Goal: Transaction & Acquisition: Purchase product/service

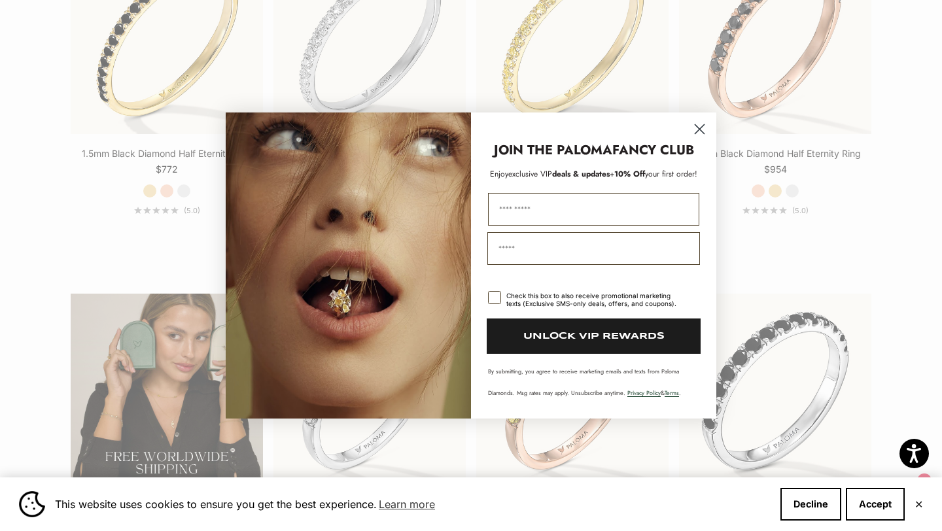
scroll to position [2022, 0]
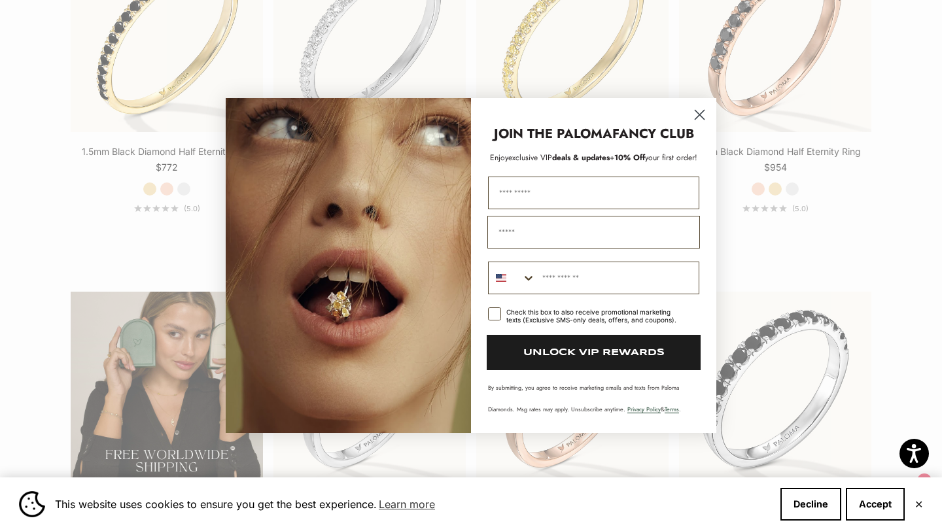
click at [701, 114] on circle "Close dialog" at bounding box center [700, 115] width 22 height 22
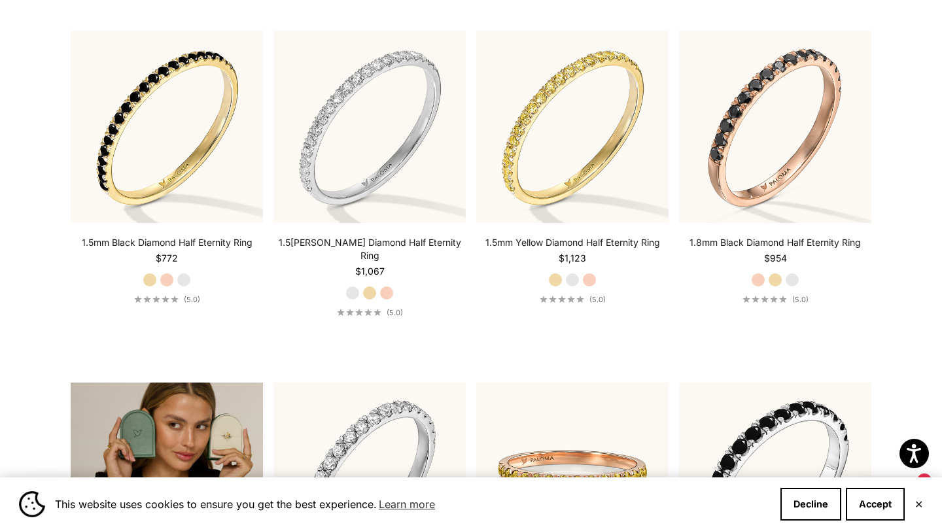
scroll to position [1928, 0]
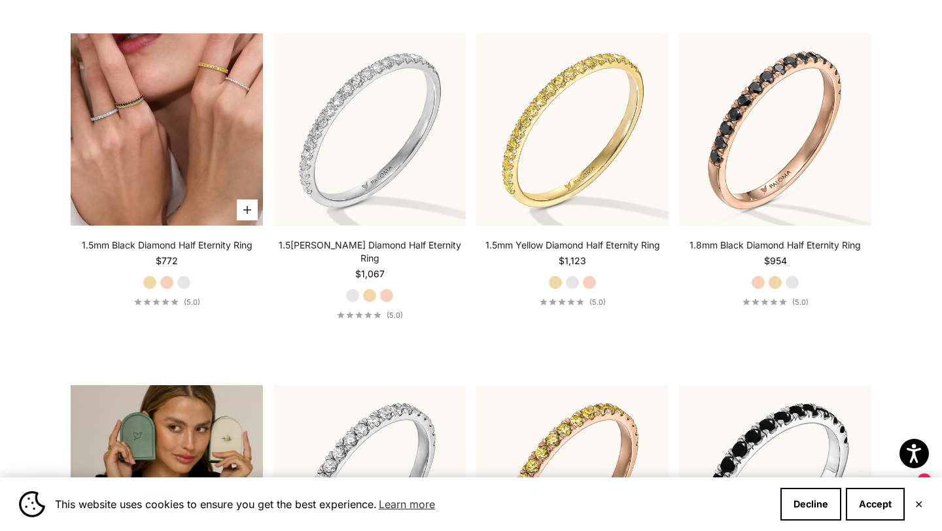
click at [169, 203] on img at bounding box center [167, 129] width 192 height 192
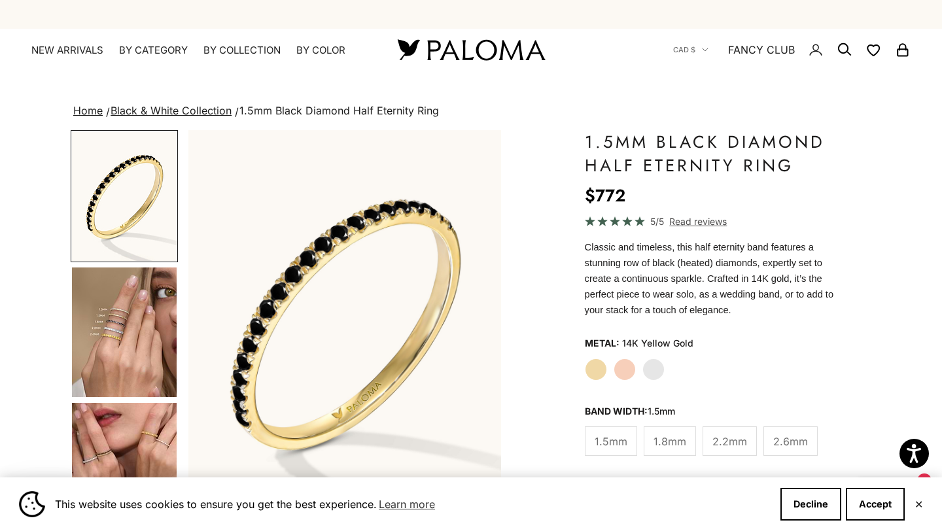
click at [113, 356] on img "Go to item 4" at bounding box center [124, 331] width 105 height 129
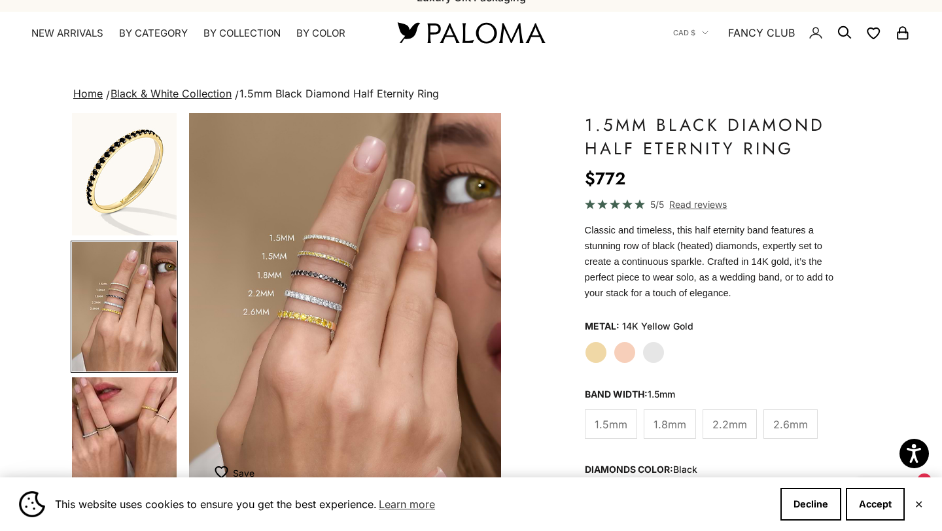
scroll to position [29, 0]
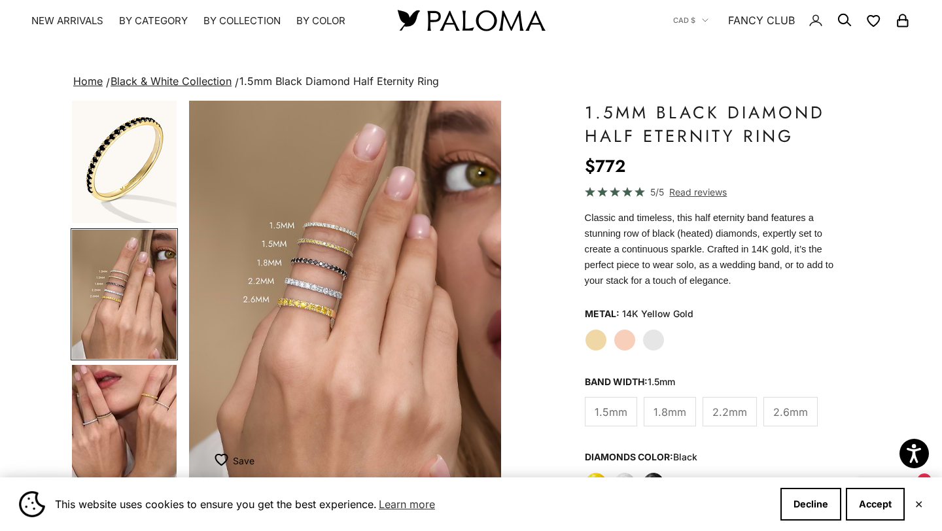
click at [677, 409] on span "1.8mm" at bounding box center [669, 411] width 33 height 17
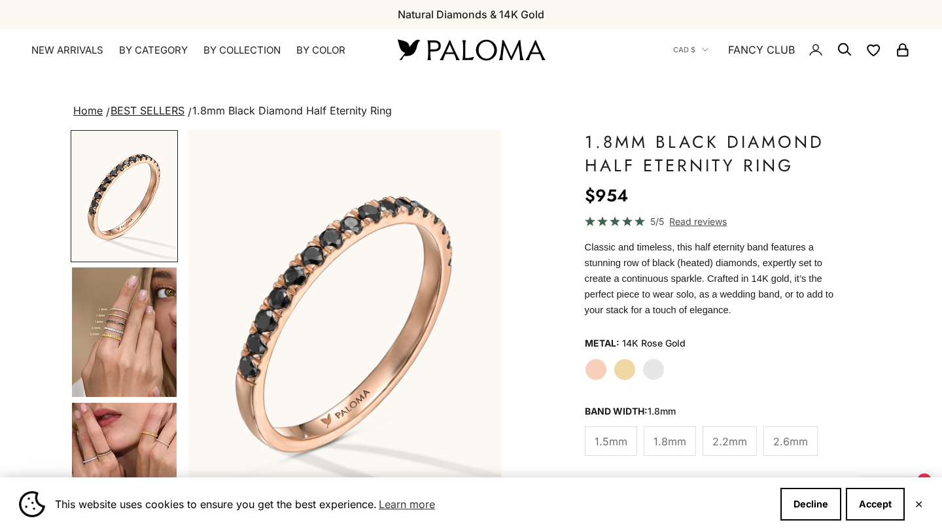
click at [628, 367] on label "Yellow Gold" at bounding box center [624, 369] width 22 height 22
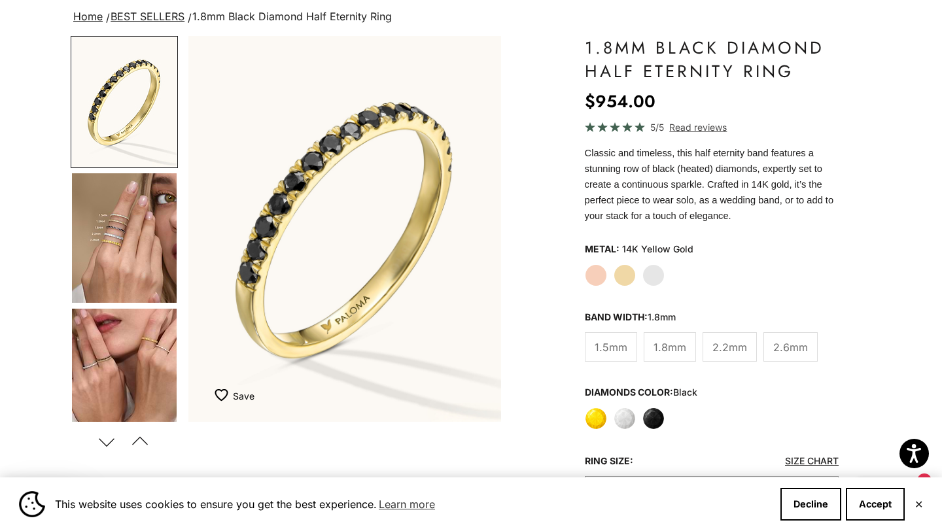
scroll to position [98, 0]
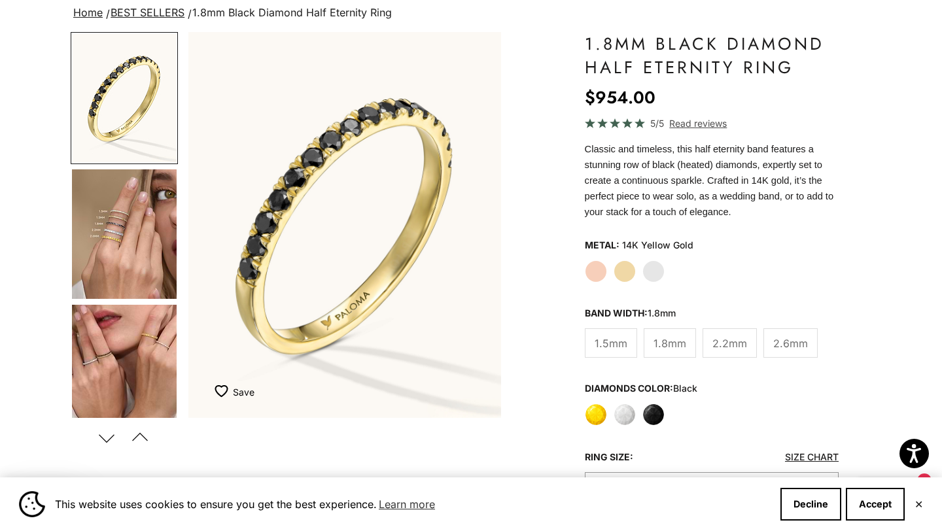
click at [662, 415] on label "Black" at bounding box center [653, 414] width 22 height 22
click at [657, 411] on label "Black" at bounding box center [653, 414] width 22 height 22
click at [602, 272] on label "Rose Gold" at bounding box center [596, 271] width 22 height 22
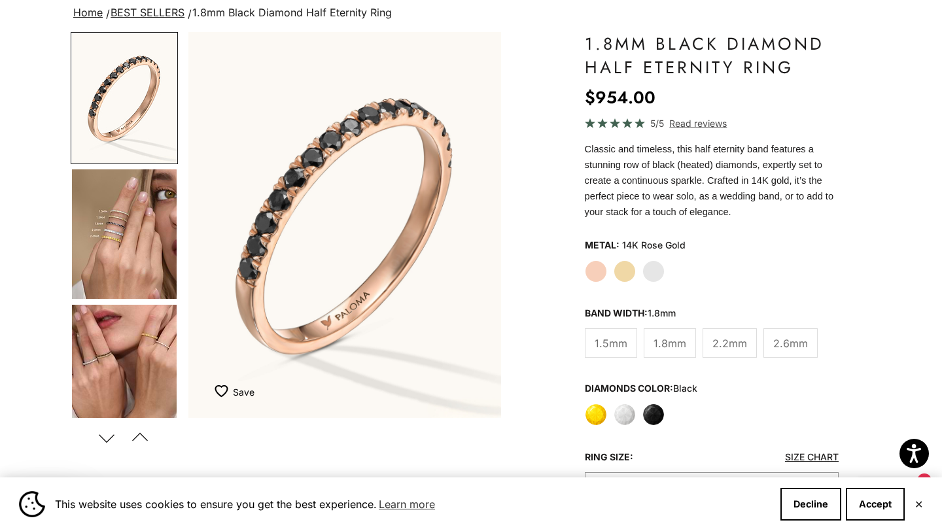
click at [658, 417] on label "Black" at bounding box center [653, 414] width 22 height 22
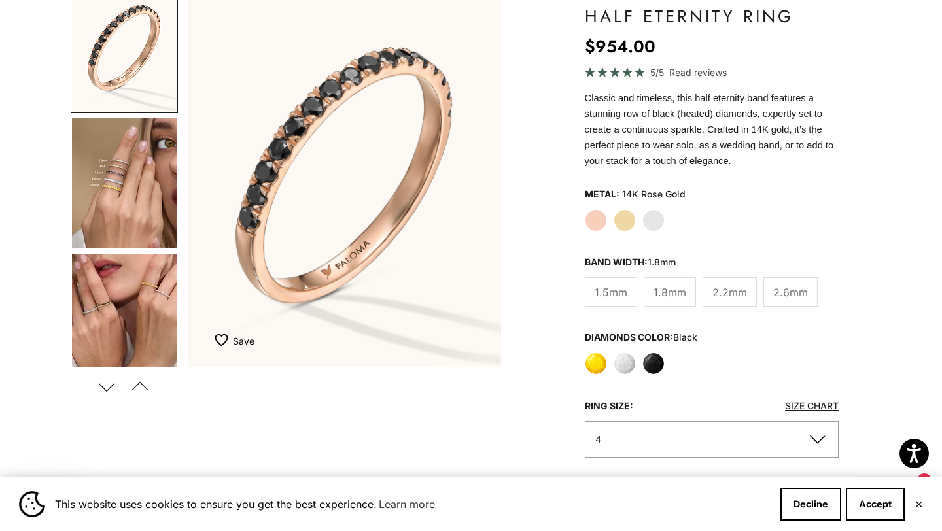
scroll to position [256, 0]
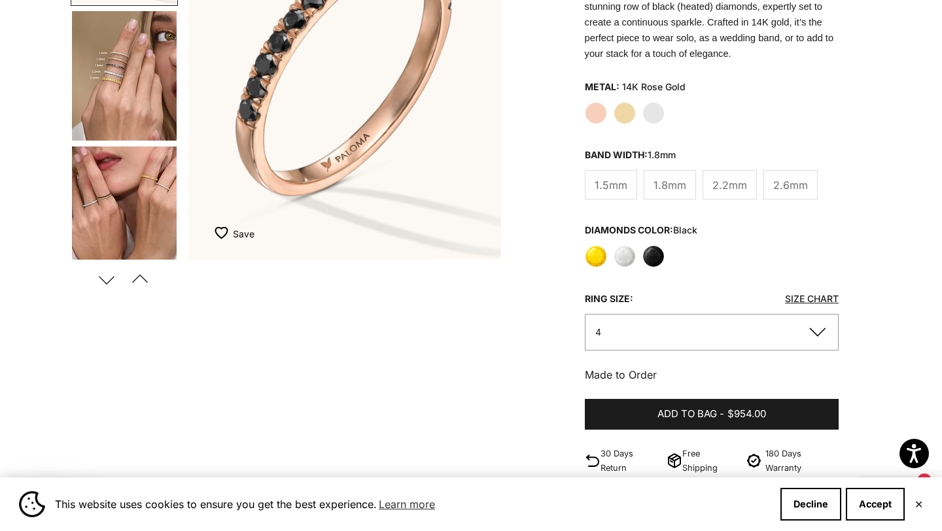
click at [818, 333] on button "4" at bounding box center [712, 332] width 254 height 36
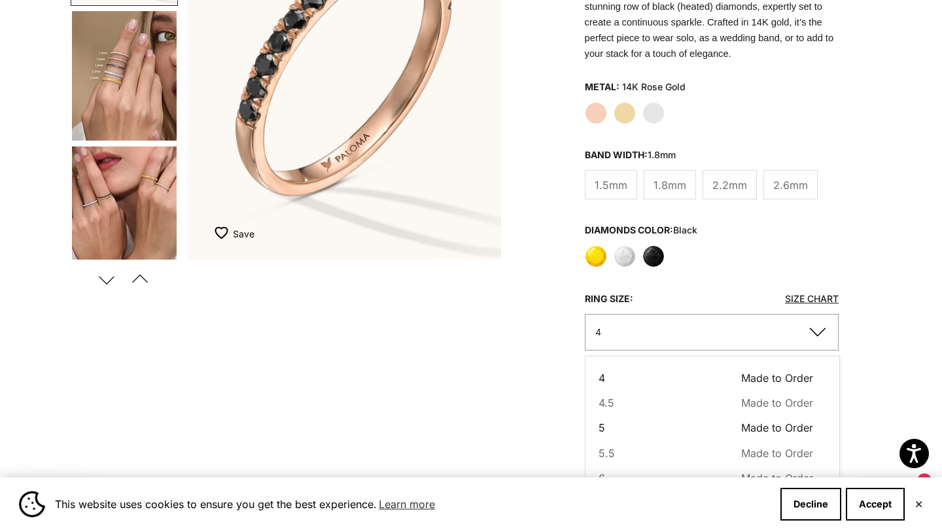
click at [630, 427] on button "5 Made to Order Sold out" at bounding box center [705, 427] width 214 height 17
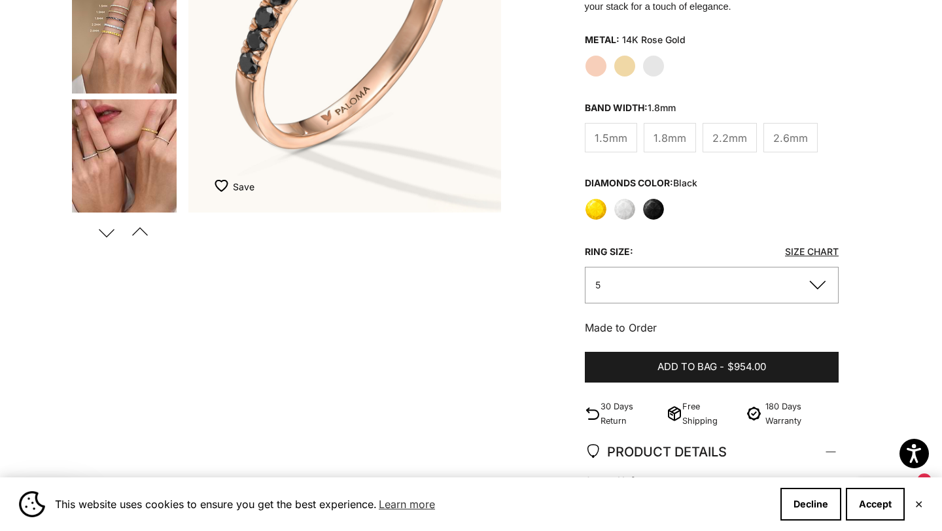
scroll to position [336, 0]
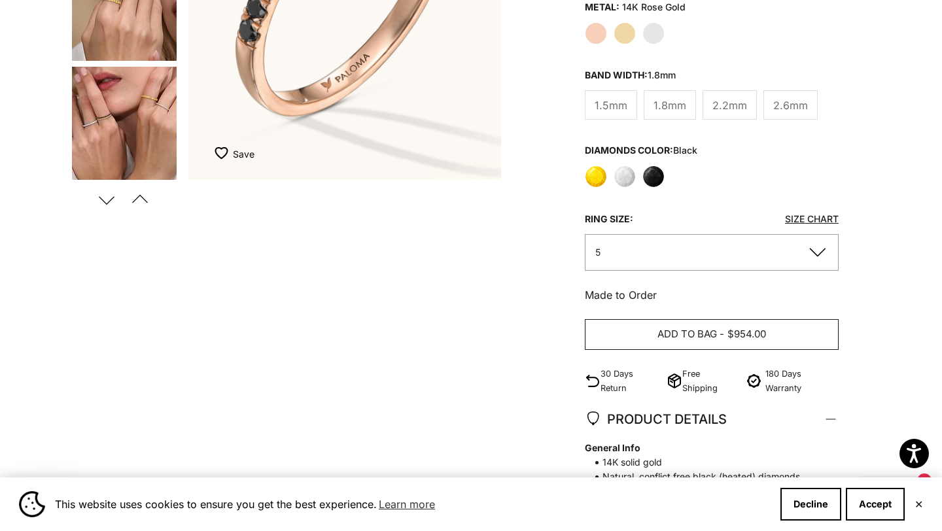
click at [766, 334] on span "$954.00" at bounding box center [746, 334] width 39 height 16
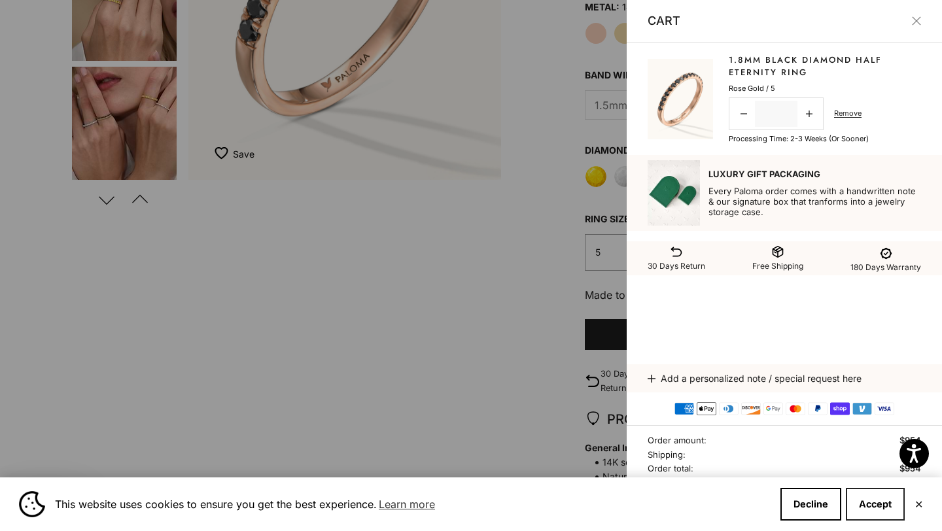
click at [864, 504] on button "Accept" at bounding box center [874, 504] width 59 height 33
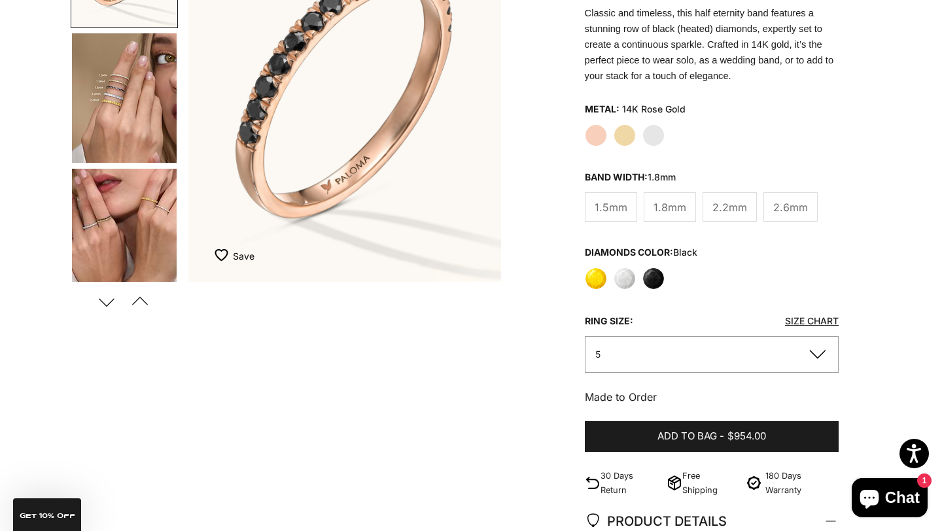
scroll to position [0, 0]
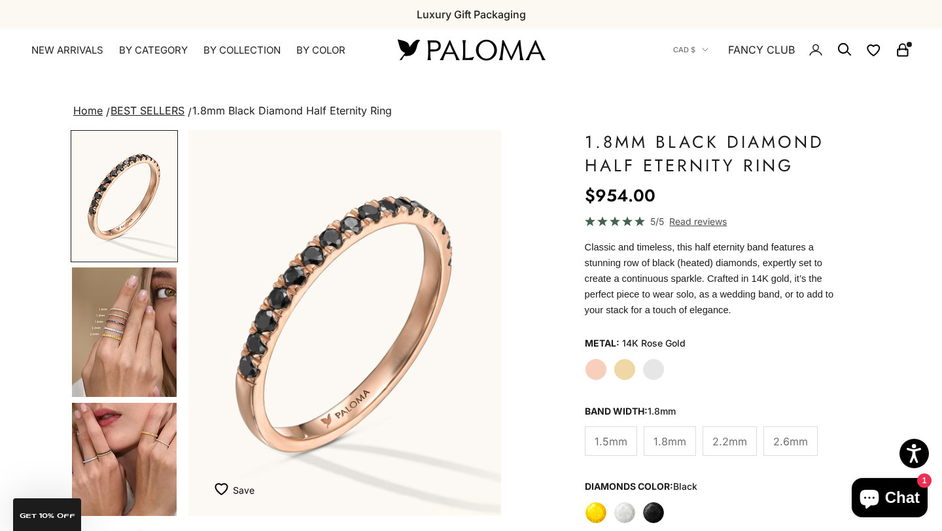
click at [898, 50] on icon "Secondary navigation" at bounding box center [903, 50] width 16 height 16
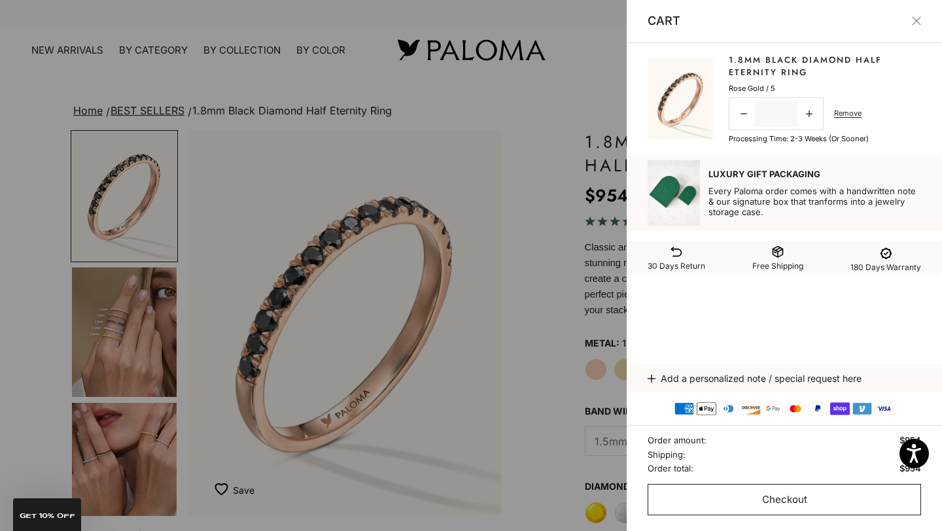
click at [804, 500] on span "Checkout" at bounding box center [784, 500] width 45 height 16
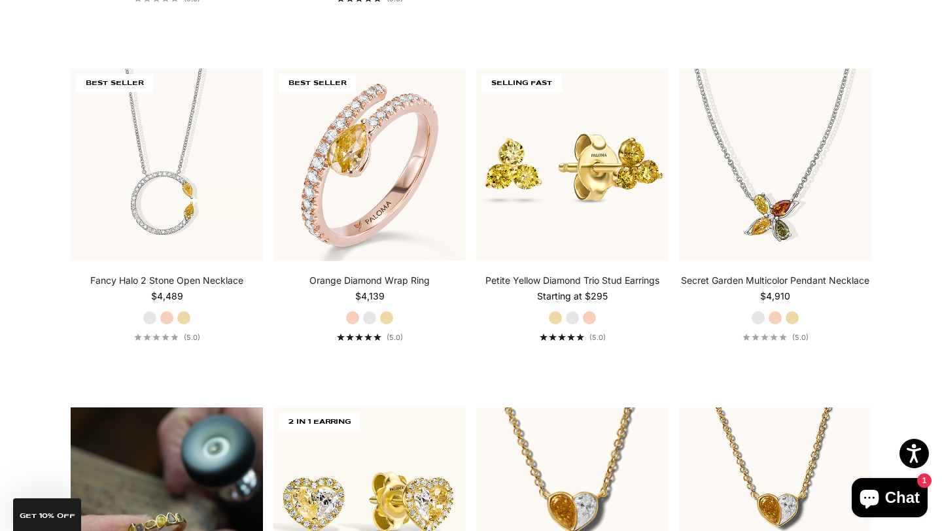
scroll to position [541, 0]
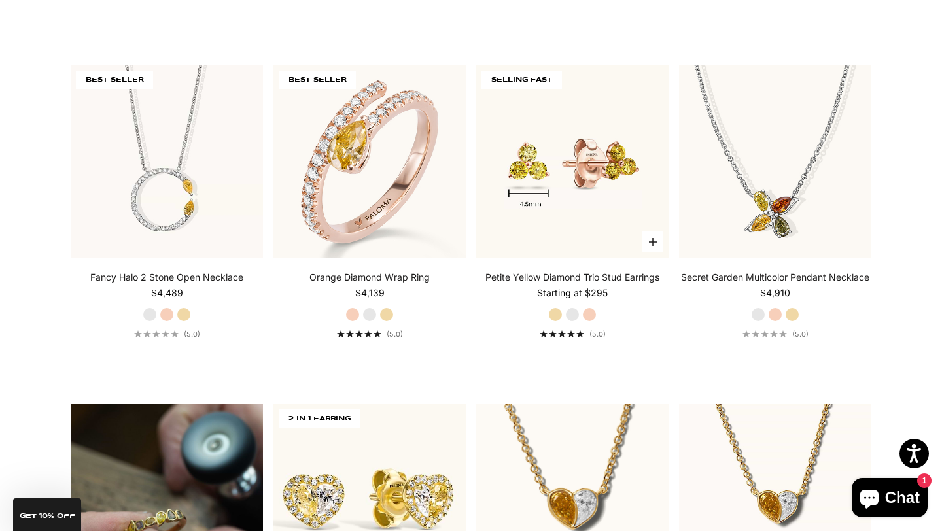
click at [543, 176] on img at bounding box center [572, 161] width 192 height 192
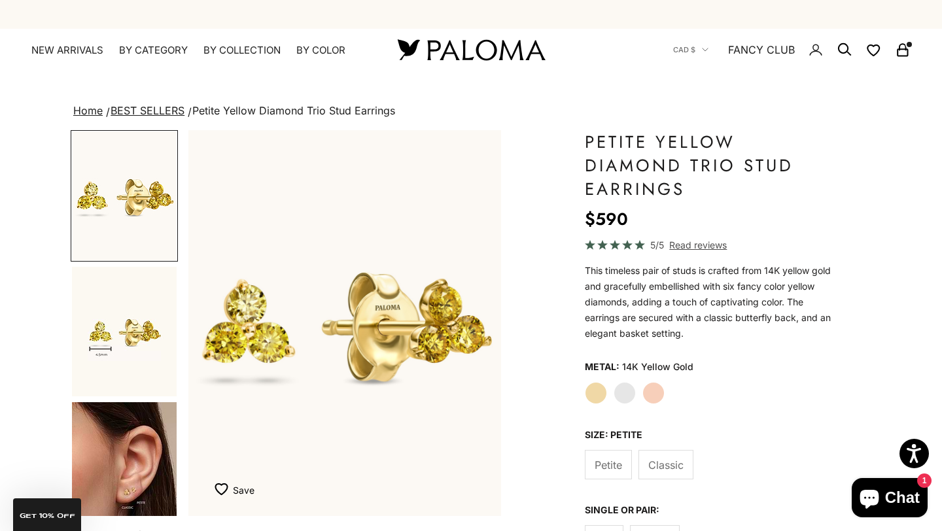
click at [680, 467] on span "Classic" at bounding box center [665, 464] width 35 height 17
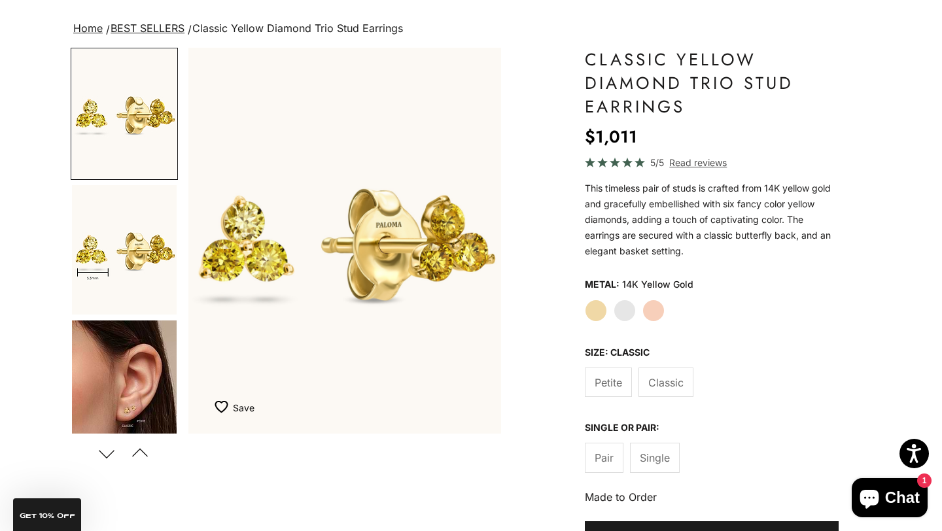
scroll to position [105, 0]
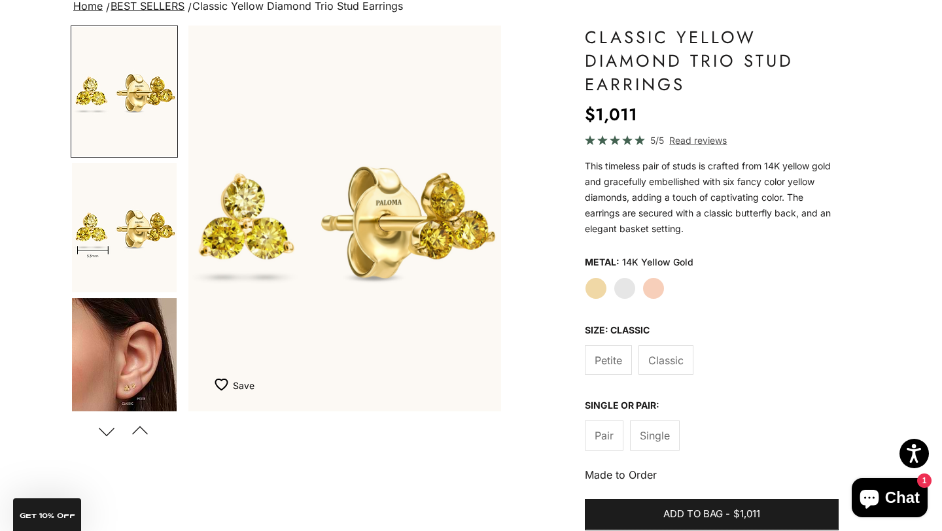
click at [131, 339] on img "Go to item 4" at bounding box center [124, 362] width 105 height 129
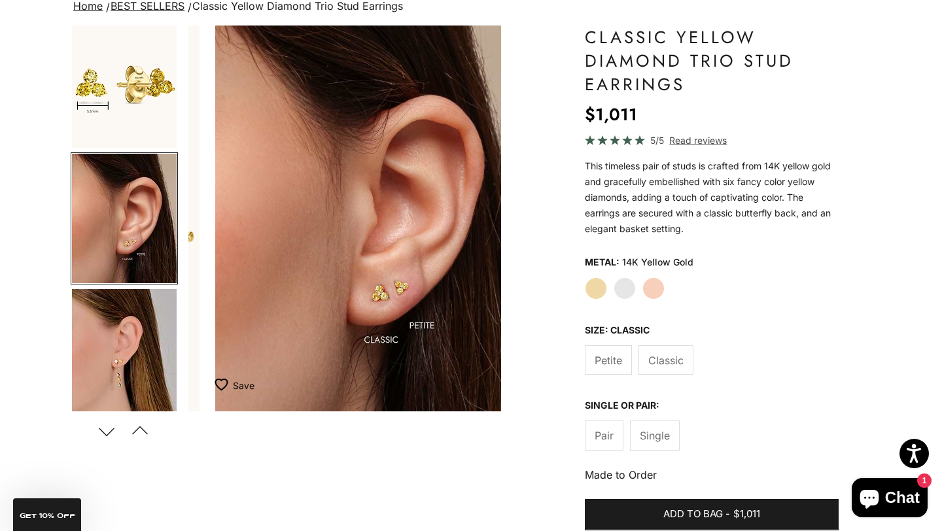
scroll to position [0, 656]
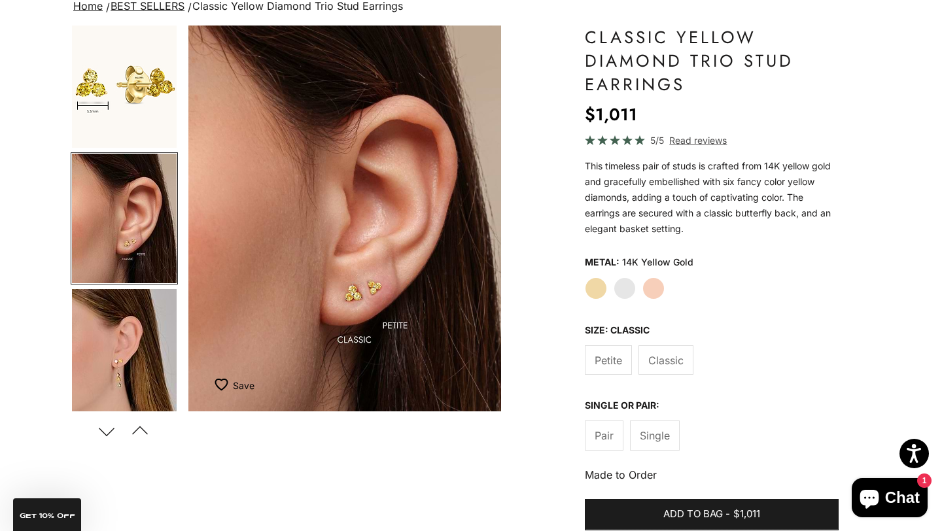
click at [609, 350] on label "Petite" at bounding box center [608, 359] width 47 height 29
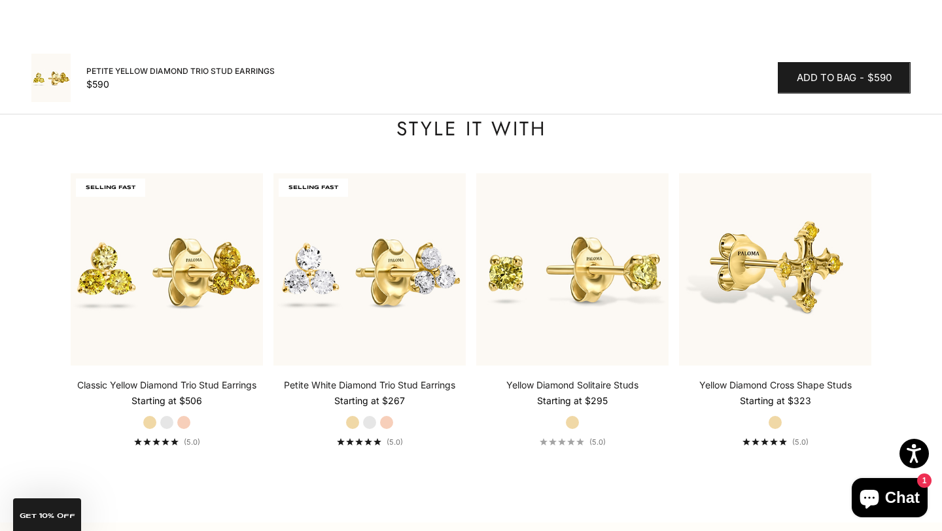
scroll to position [1771, 0]
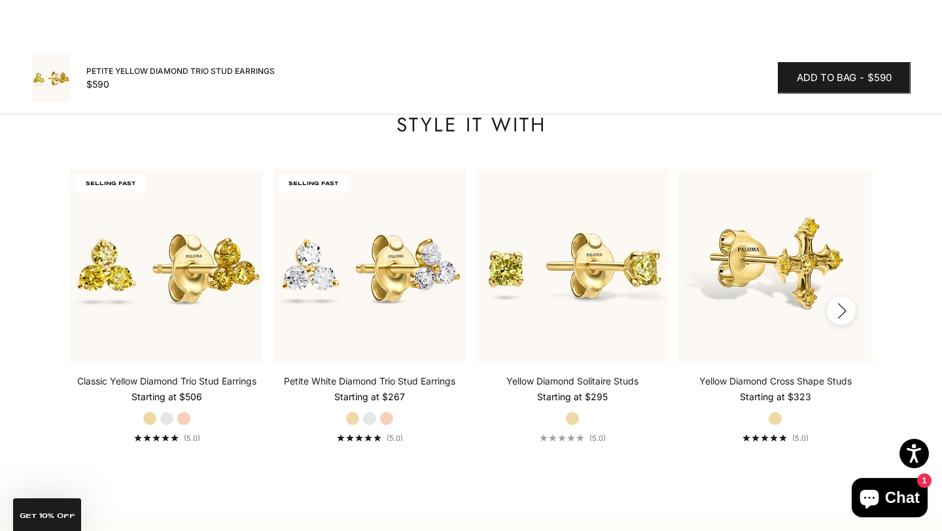
click at [842, 318] on button "Next" at bounding box center [841, 310] width 29 height 29
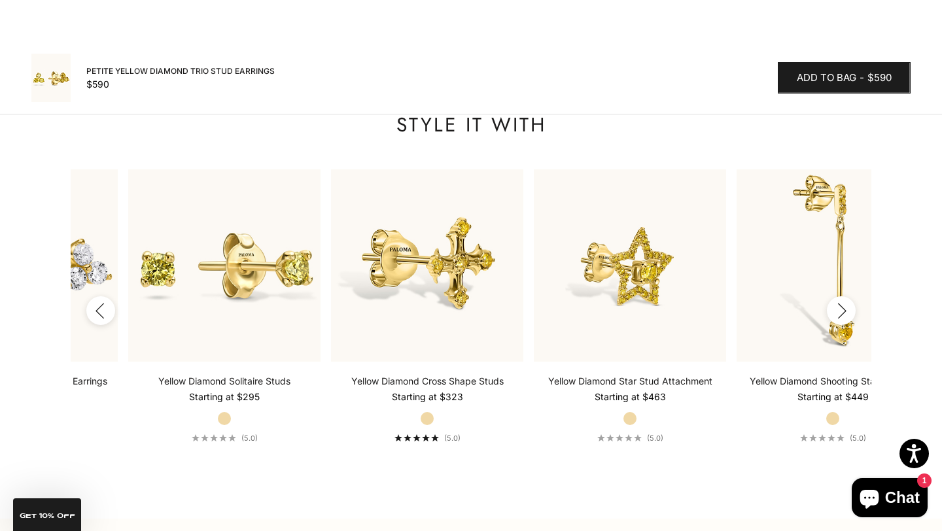
scroll to position [0, 405]
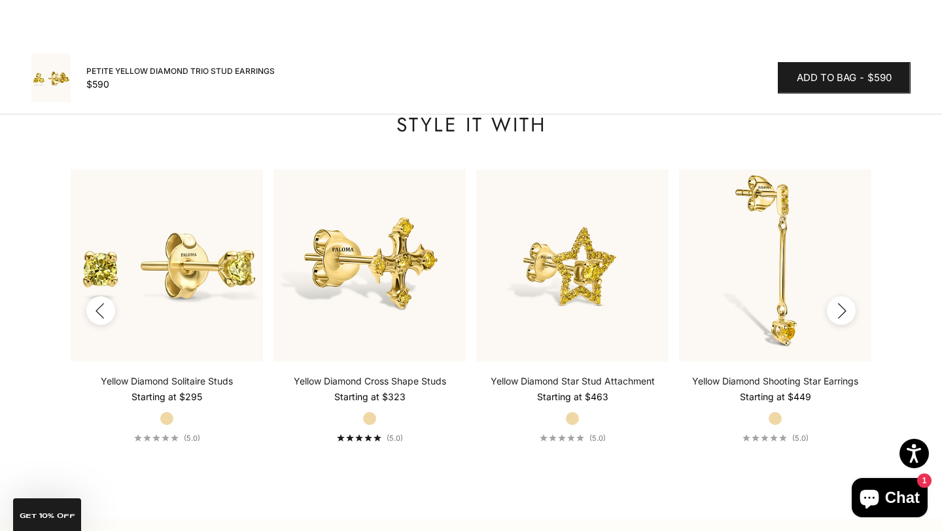
click at [841, 307] on icon "button" at bounding box center [841, 311] width 14 height 16
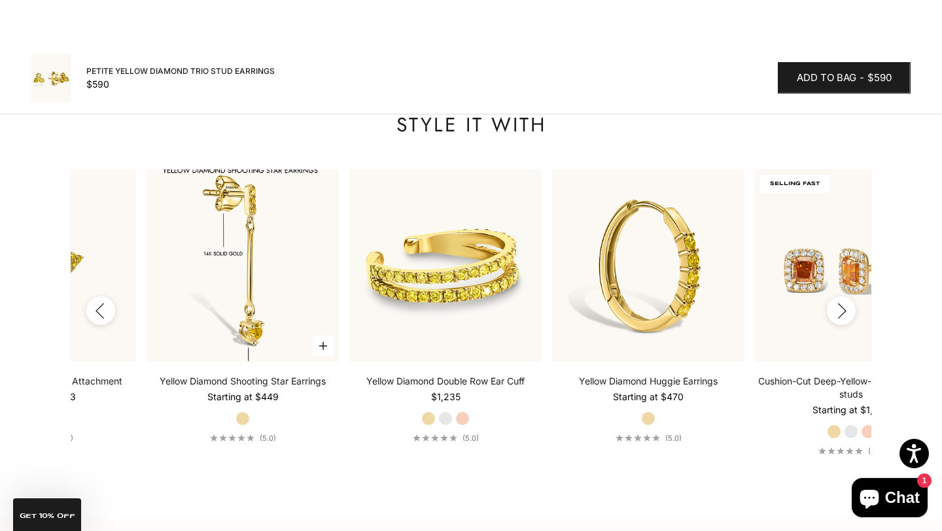
scroll to position [0, 955]
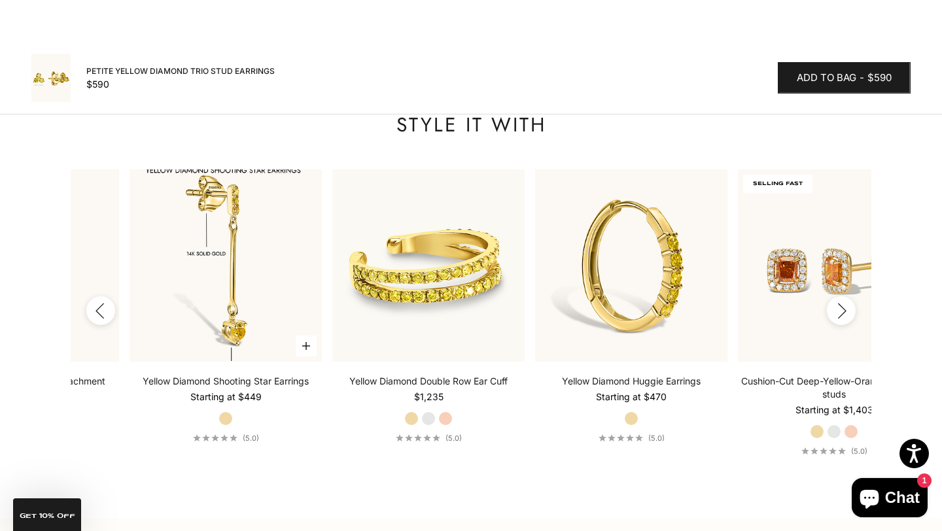
click at [269, 269] on img at bounding box center [225, 265] width 192 height 192
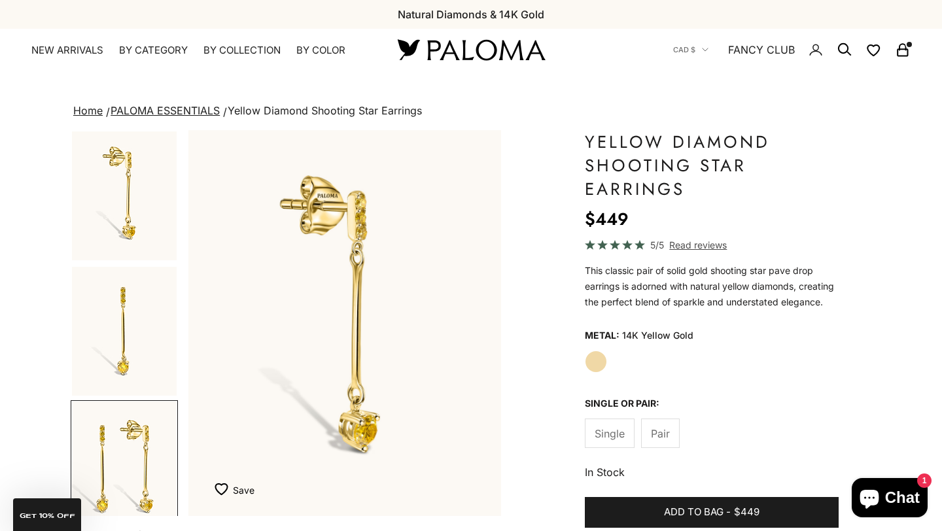
scroll to position [0, 656]
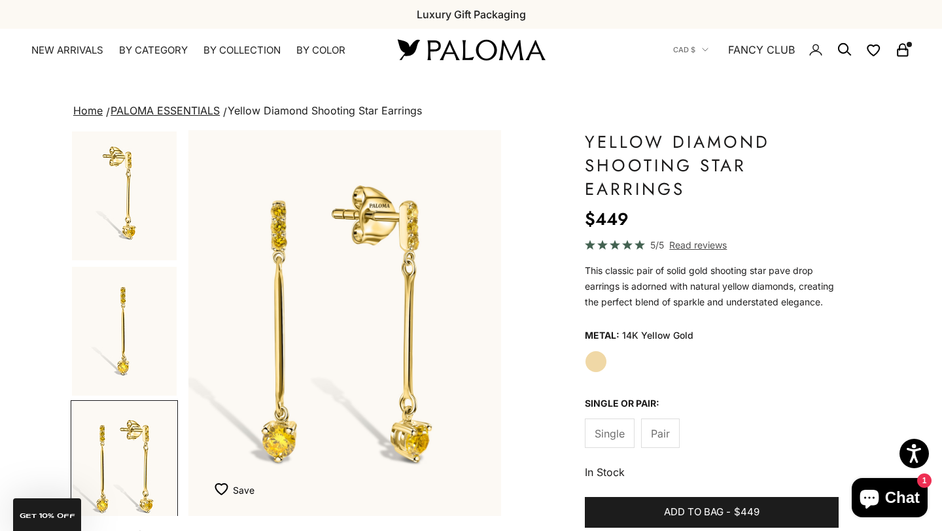
click at [638, 419] on div "Single Pair" at bounding box center [712, 432] width 254 height 29
click at [670, 443] on label "Pair" at bounding box center [660, 432] width 39 height 29
click at [116, 435] on img "Go to item 3" at bounding box center [124, 465] width 105 height 129
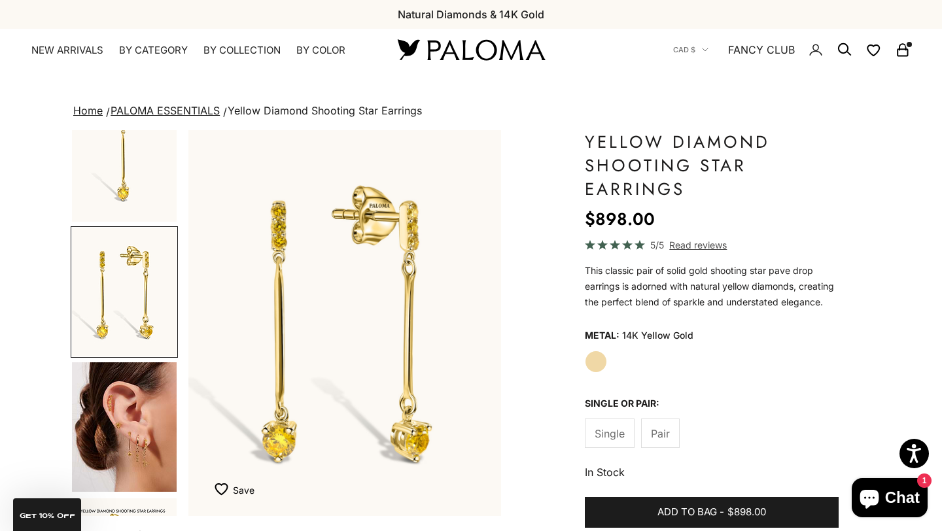
scroll to position [181, 0]
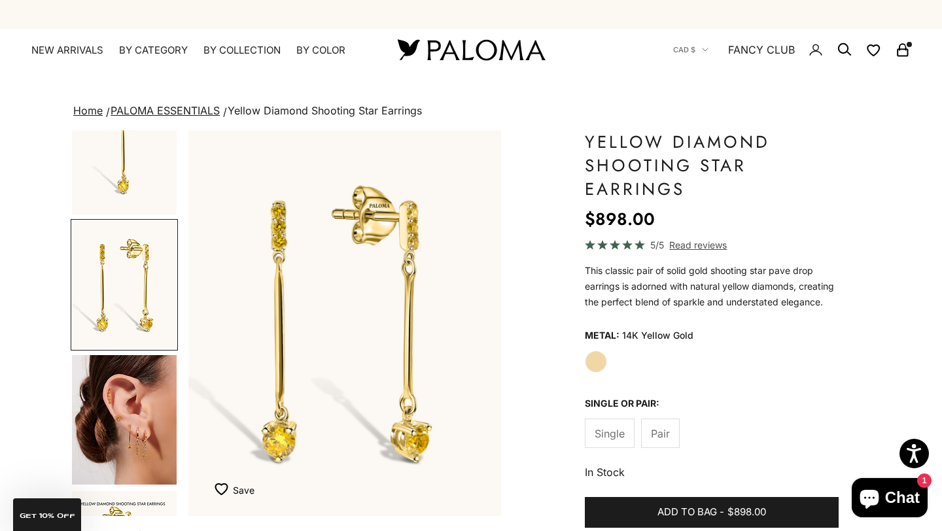
click at [116, 426] on img "Go to item 4" at bounding box center [124, 419] width 105 height 129
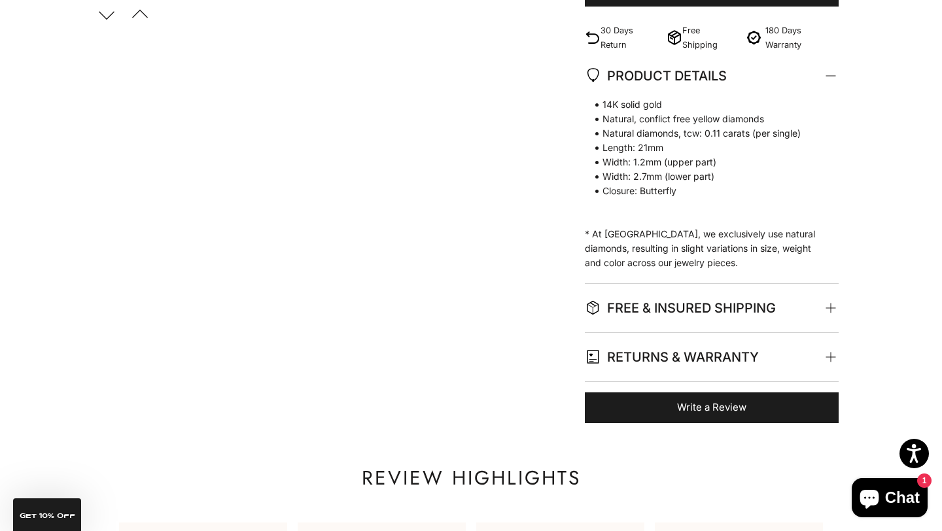
scroll to position [0, 0]
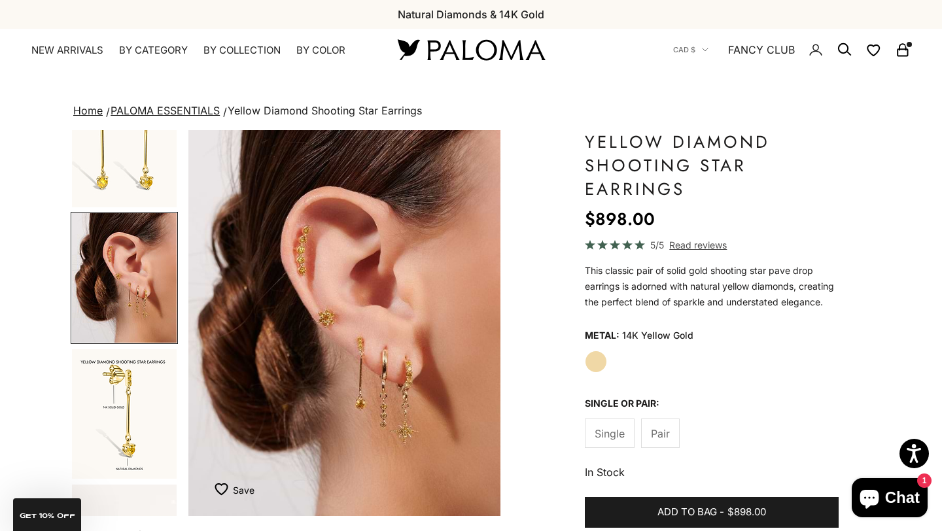
click at [68, 42] on x-header "Paloma Diamonds Open navigation menu Open search NEW ARRIVALS By Category Categ…" at bounding box center [471, 50] width 942 height 42
click at [69, 43] on x-header "Paloma Diamonds Open navigation menu Open search NEW ARRIVALS By Category Categ…" at bounding box center [471, 50] width 942 height 42
click at [56, 52] on link "NEW ARRIVALS" at bounding box center [67, 50] width 72 height 13
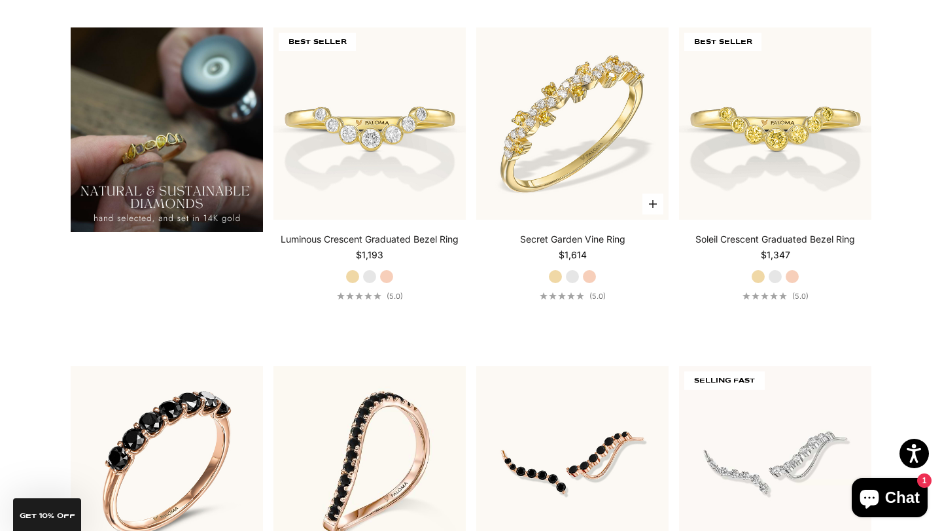
scroll to position [1051, 0]
